Goal: Task Accomplishment & Management: Use online tool/utility

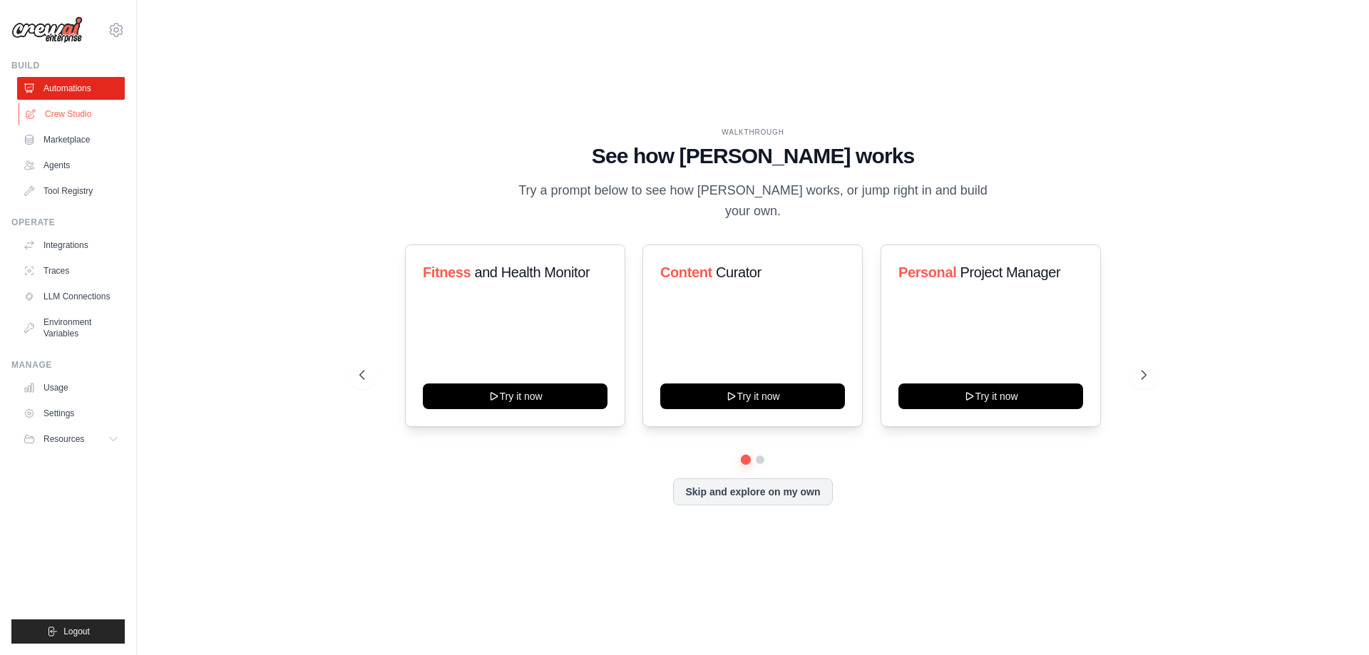
click at [61, 115] on link "Crew Studio" at bounding box center [73, 114] width 108 height 23
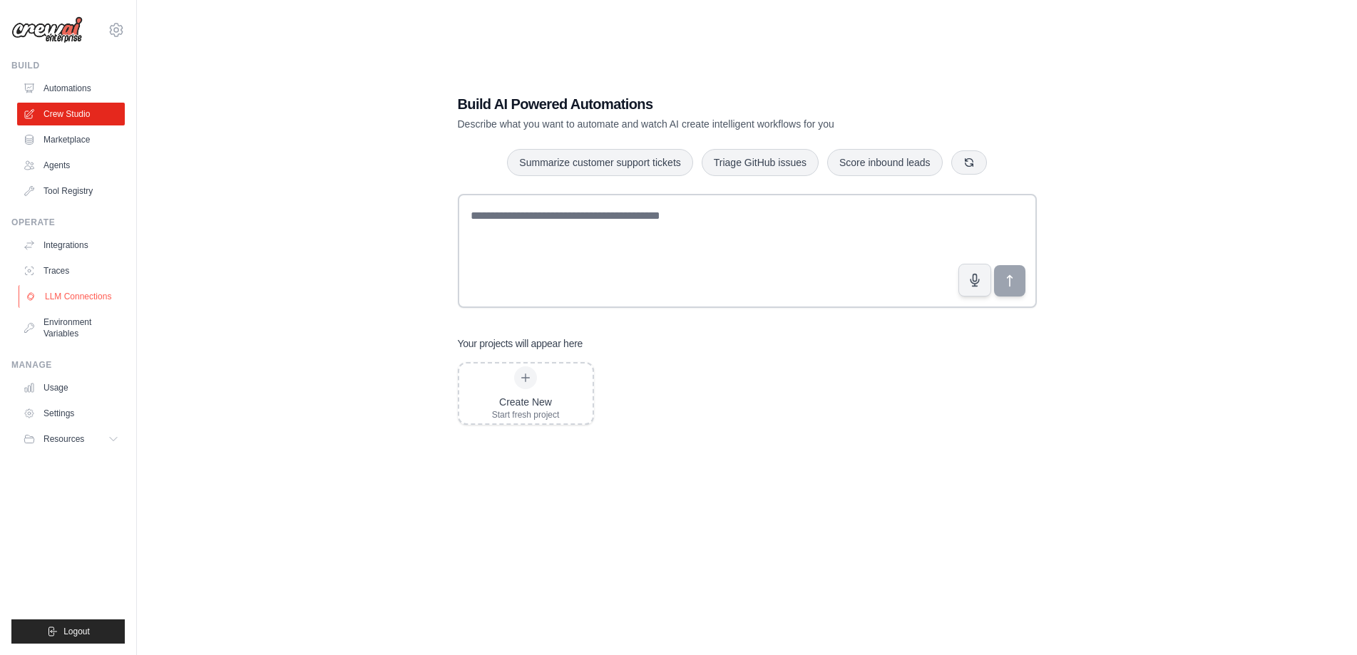
click at [79, 292] on link "LLM Connections" at bounding box center [73, 296] width 108 height 23
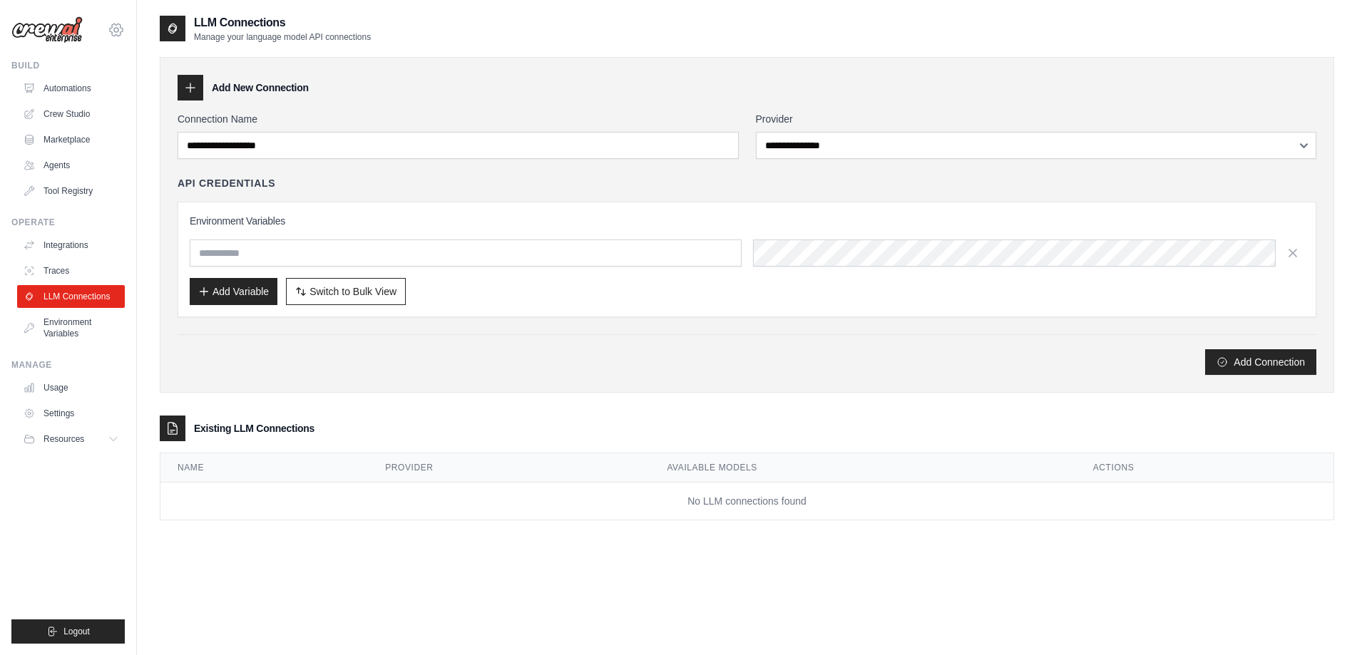
click at [113, 30] on icon at bounding box center [116, 29] width 17 height 17
click at [326, 537] on div "**********" at bounding box center [747, 278] width 1174 height 529
